Goal: Information Seeking & Learning: Learn about a topic

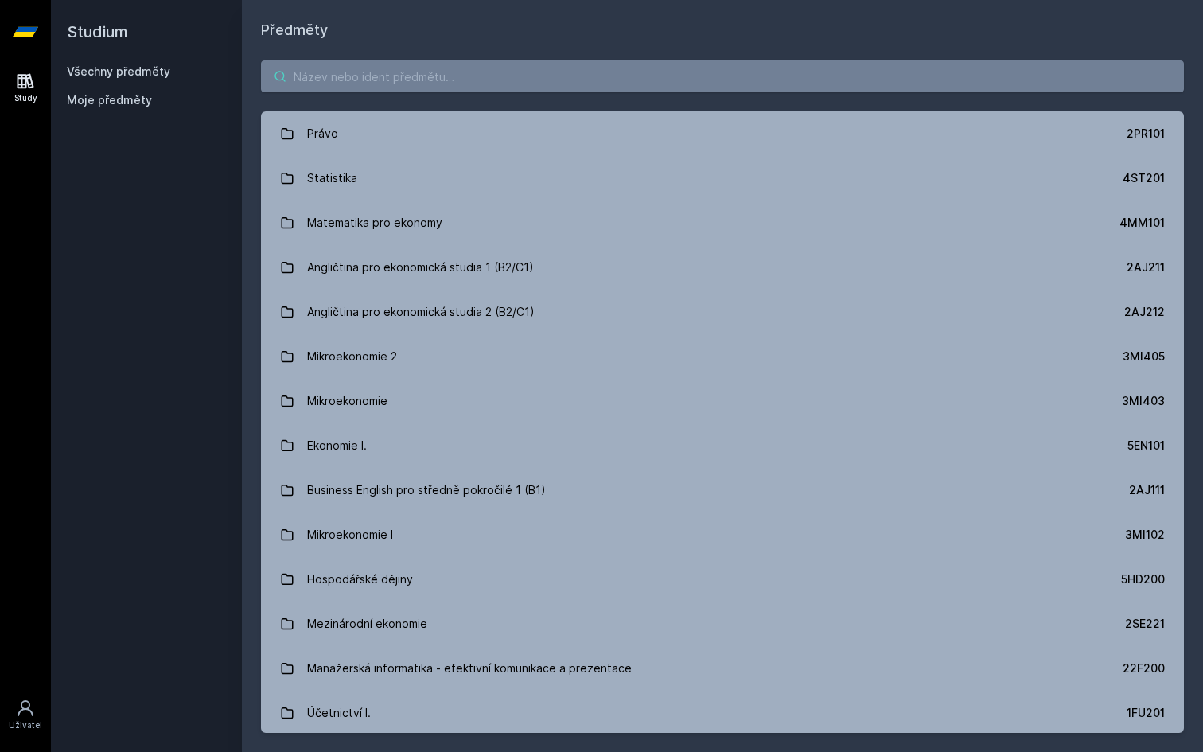
click at [605, 79] on input "search" at bounding box center [722, 76] width 923 height 32
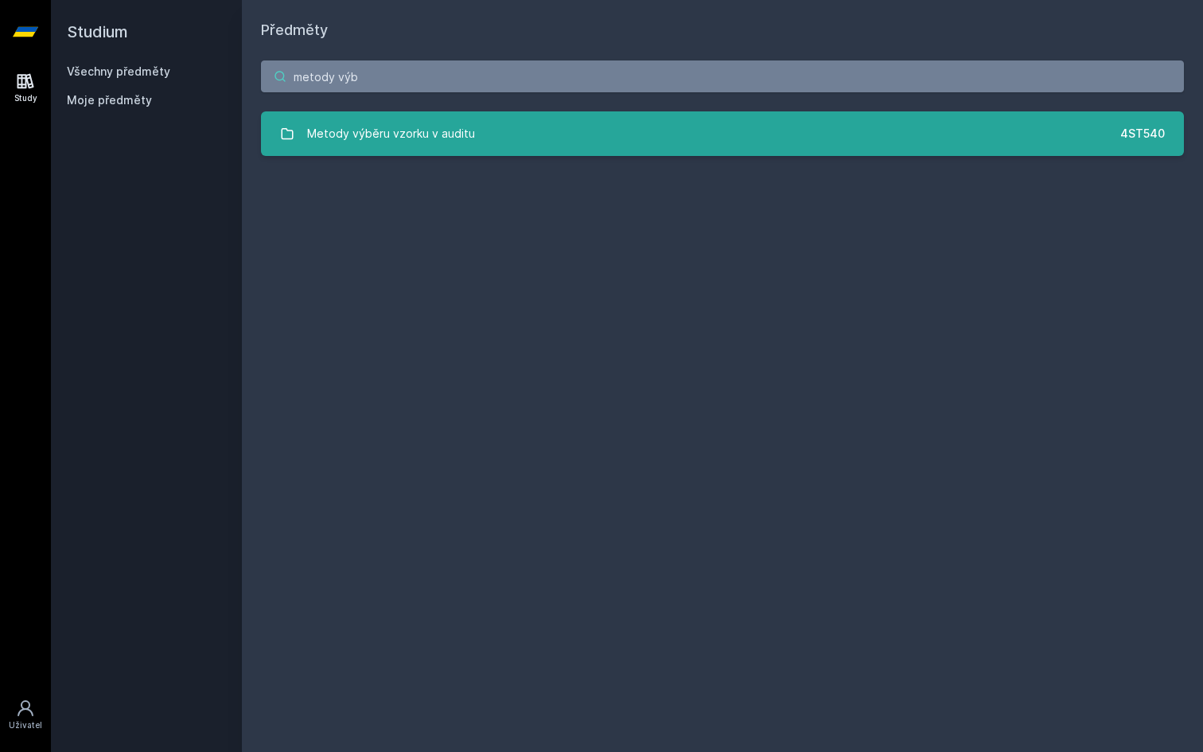
type input "metody výb"
click at [605, 119] on link "Metody výběru vzorku v auditu 4ST540" at bounding box center [722, 133] width 923 height 45
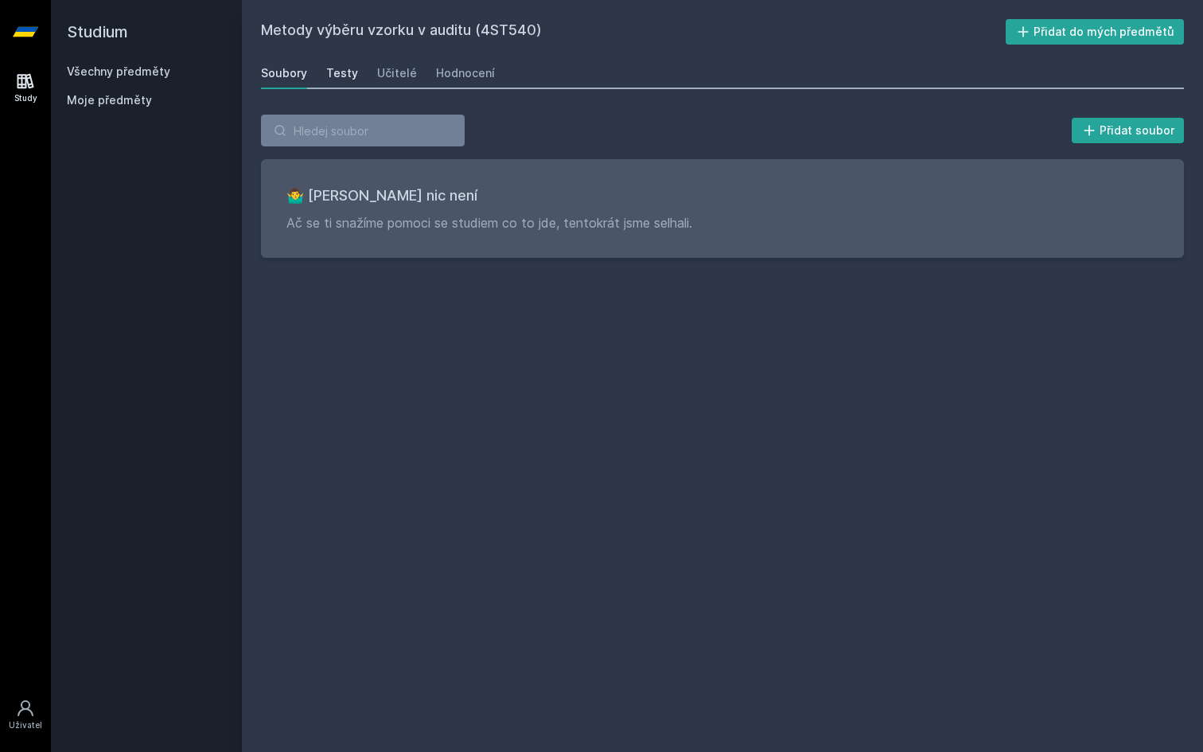
click at [344, 68] on div "Testy" at bounding box center [342, 73] width 32 height 16
click at [402, 68] on div "Učitelé" at bounding box center [397, 73] width 40 height 16
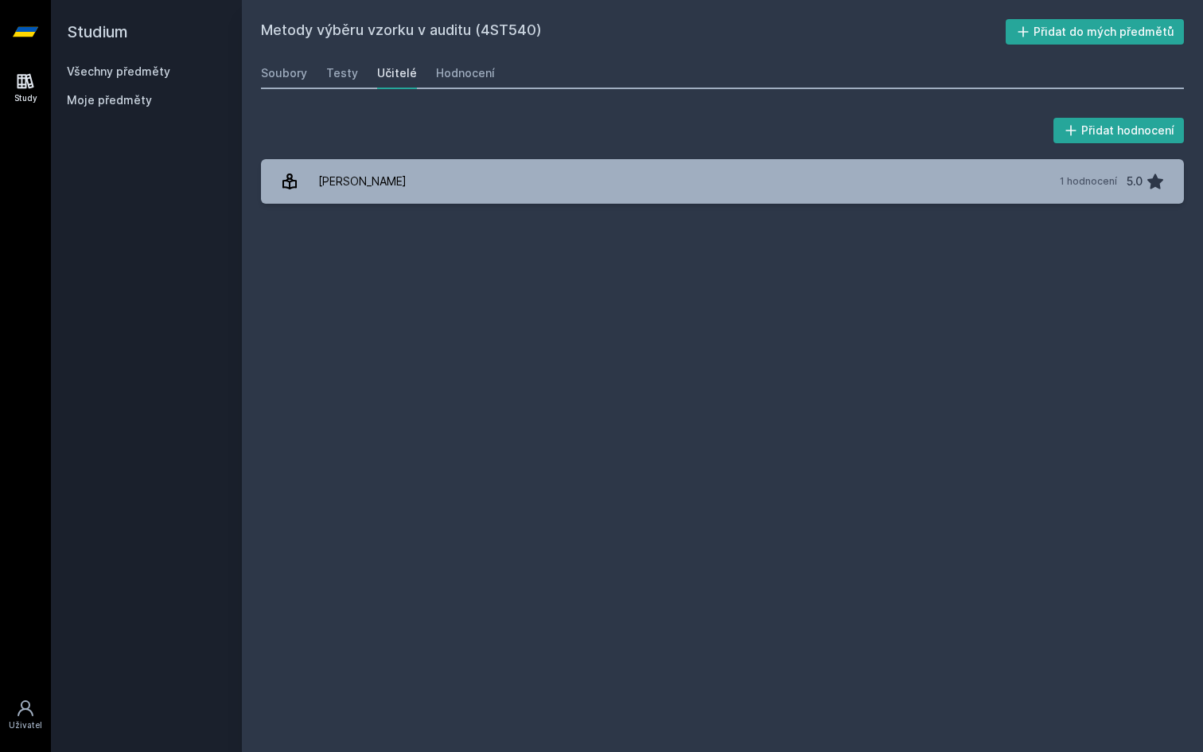
click at [498, 30] on h2 "Metody výběru vzorku v auditu (4ST540)" at bounding box center [633, 31] width 745 height 25
copy h2 "4ST540"
